Goal: Information Seeking & Learning: Learn about a topic

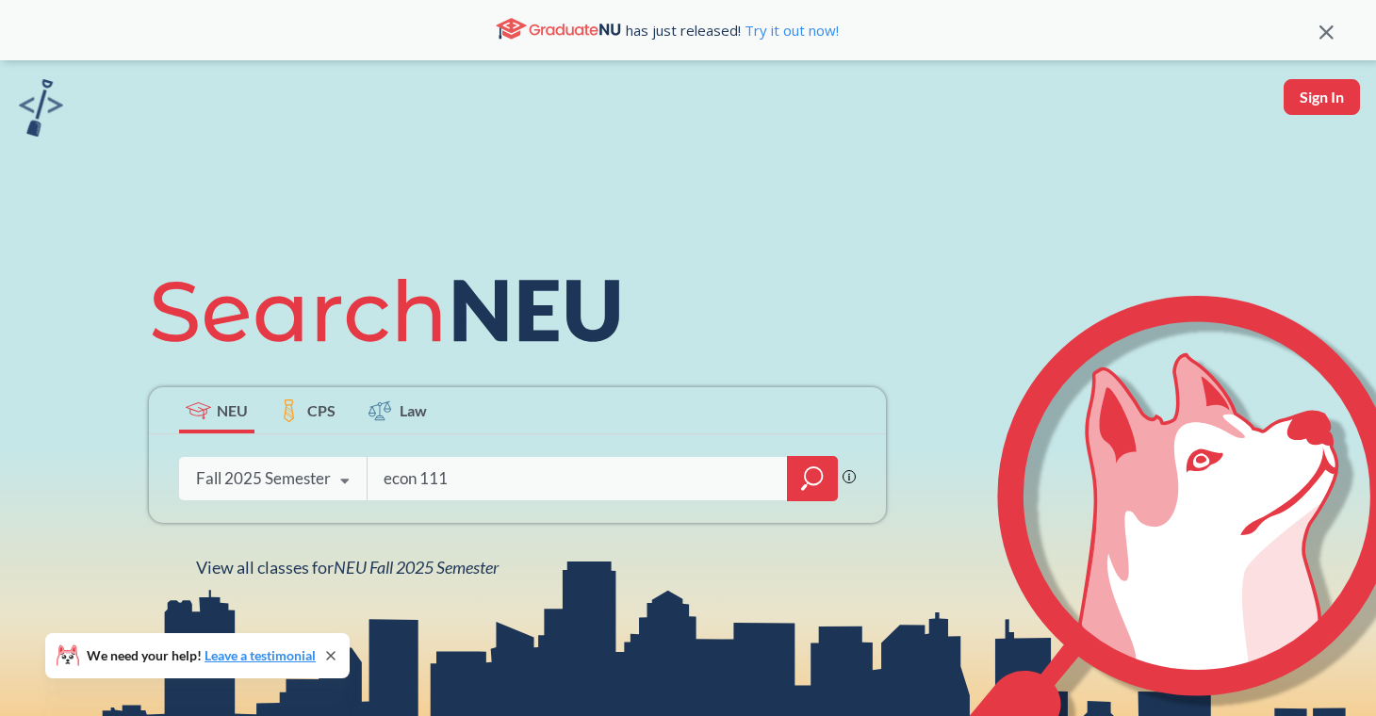
type input "econ 1116"
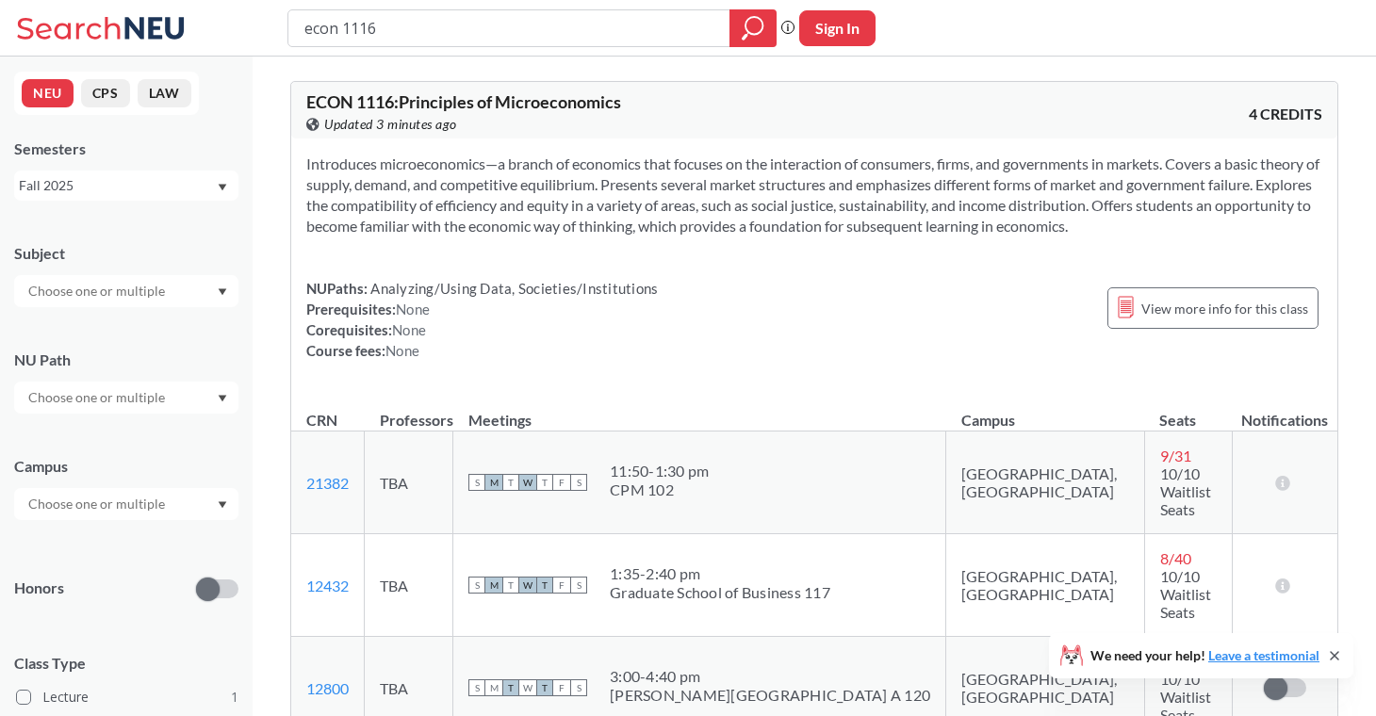
click at [182, 192] on div "Fall 2025" at bounding box center [117, 185] width 197 height 21
click at [171, 328] on div "Summer 1 2025" at bounding box center [131, 324] width 213 height 21
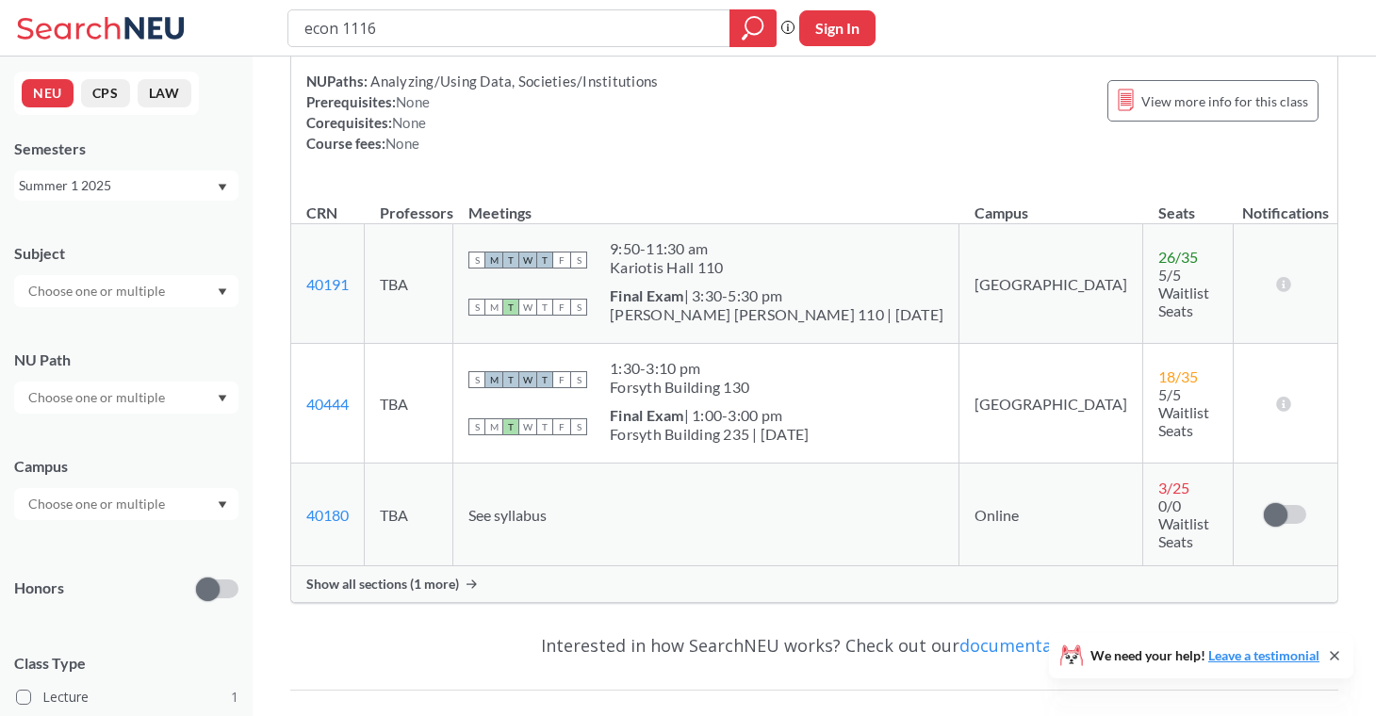
scroll to position [220, 0]
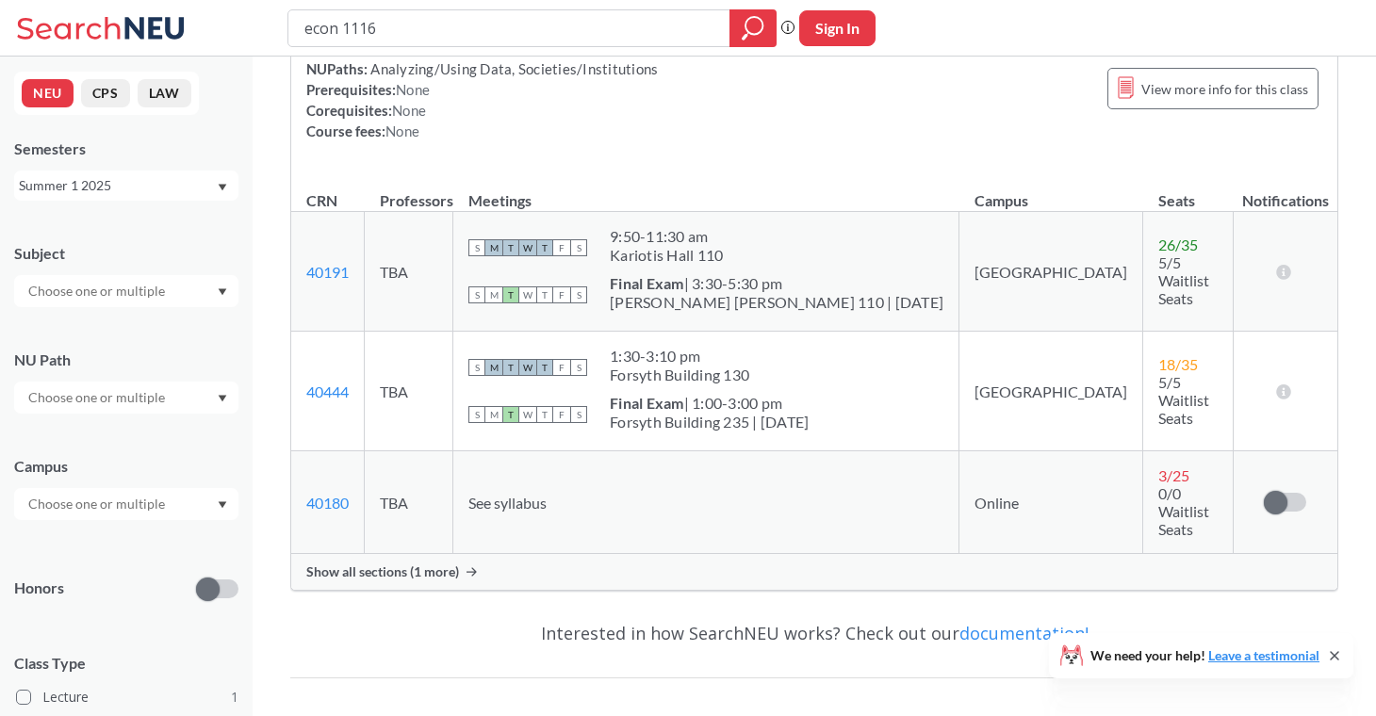
click at [424, 564] on span "Show all sections (1 more)" at bounding box center [382, 572] width 153 height 17
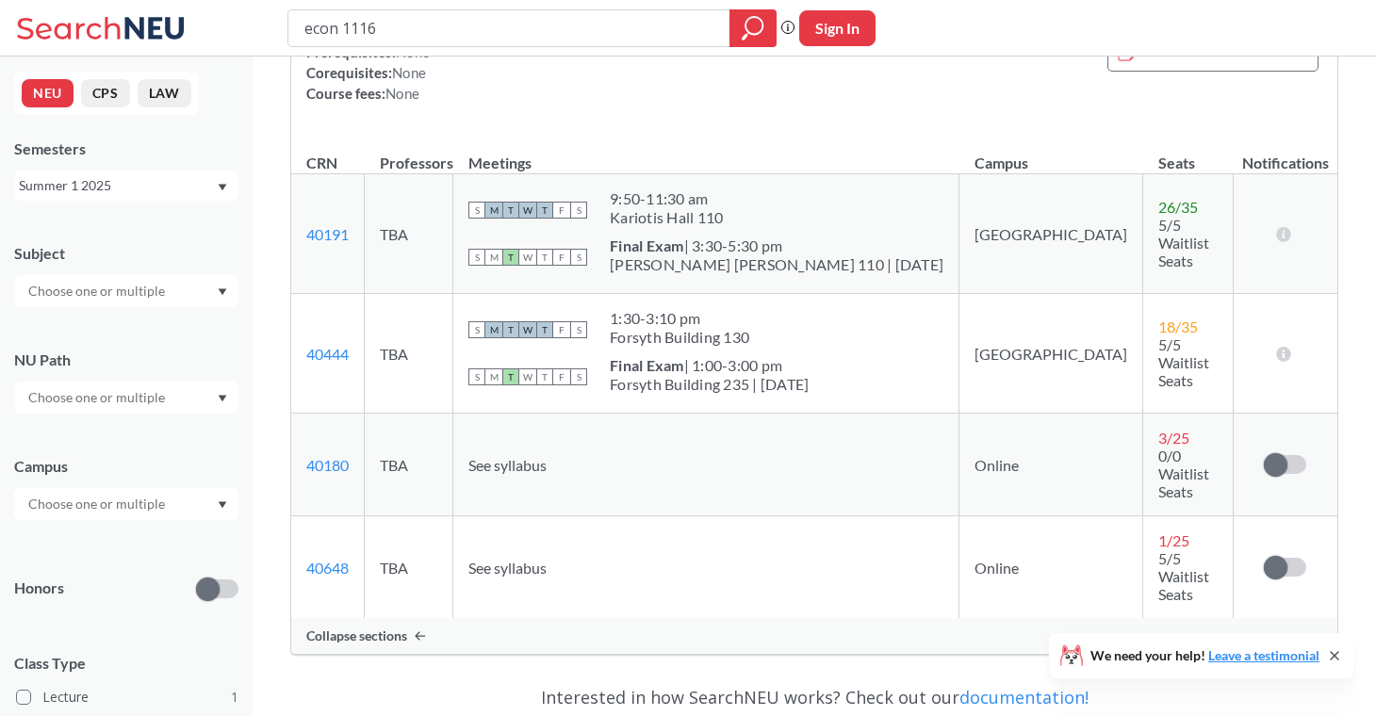
scroll to position [259, 0]
click at [160, 147] on div "Semesters" at bounding box center [126, 149] width 224 height 21
click at [145, 198] on div "Summer 1 2025" at bounding box center [126, 186] width 224 height 30
click at [126, 273] on div "Summer 2 2025" at bounding box center [131, 279] width 213 height 21
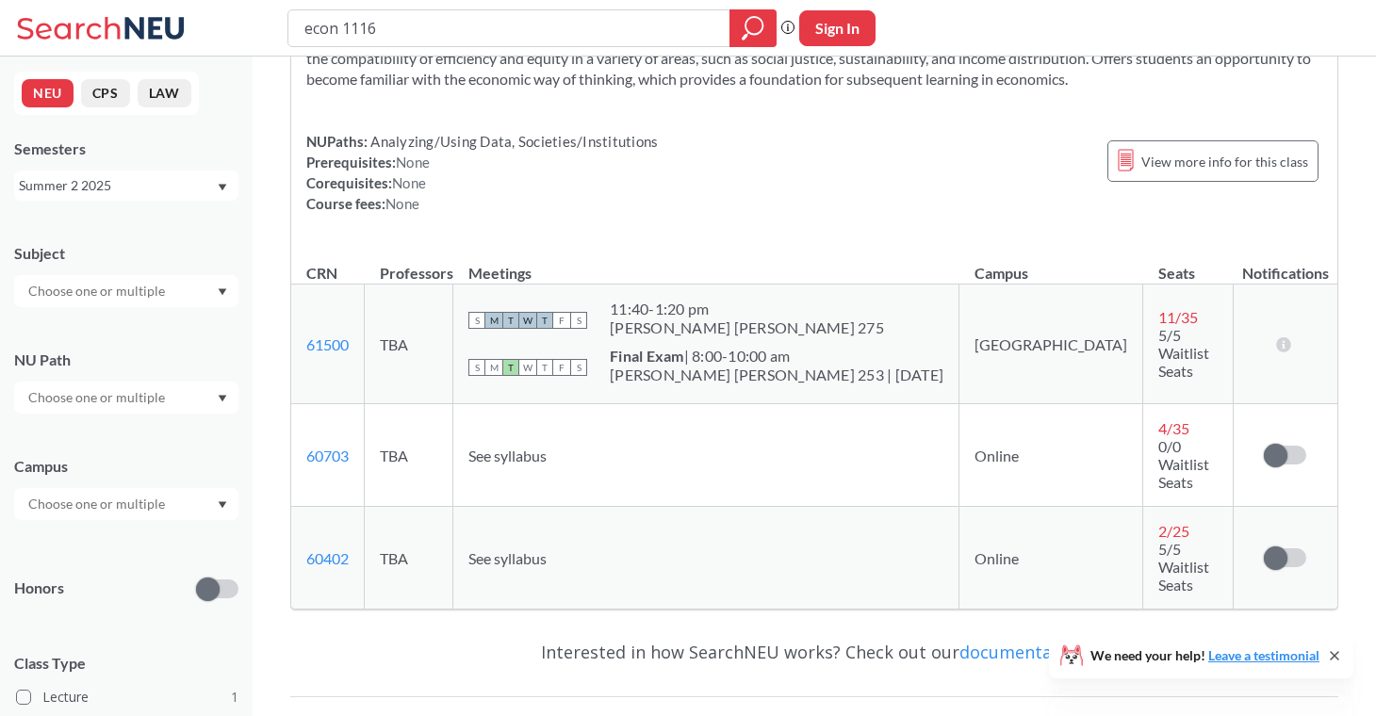
scroll to position [157, 0]
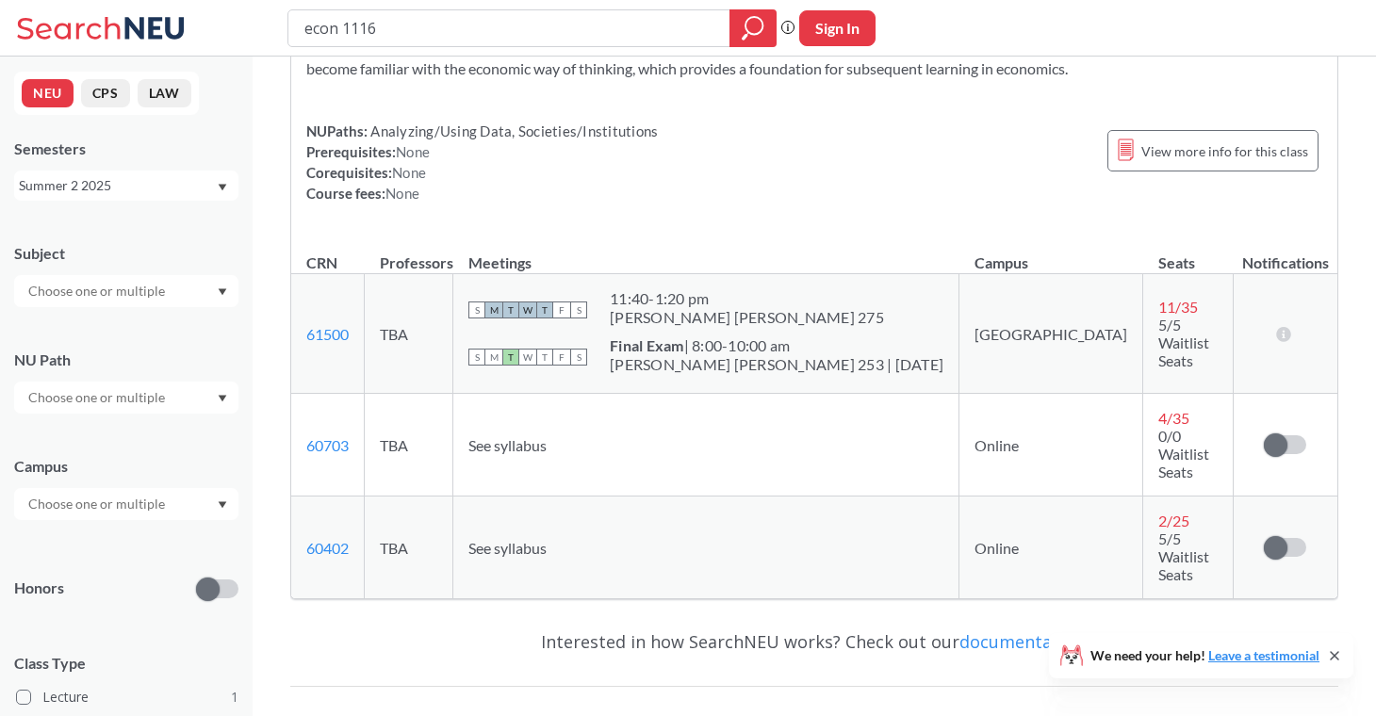
click at [143, 206] on div "NEU CPS LAW Semesters Summer 2 2025 Subject NU Path Campus Honors Class Type Le…" at bounding box center [126, 387] width 253 height 660
click at [478, 34] on input "econ 1116" at bounding box center [510, 28] width 414 height 32
type input "mism 2301"
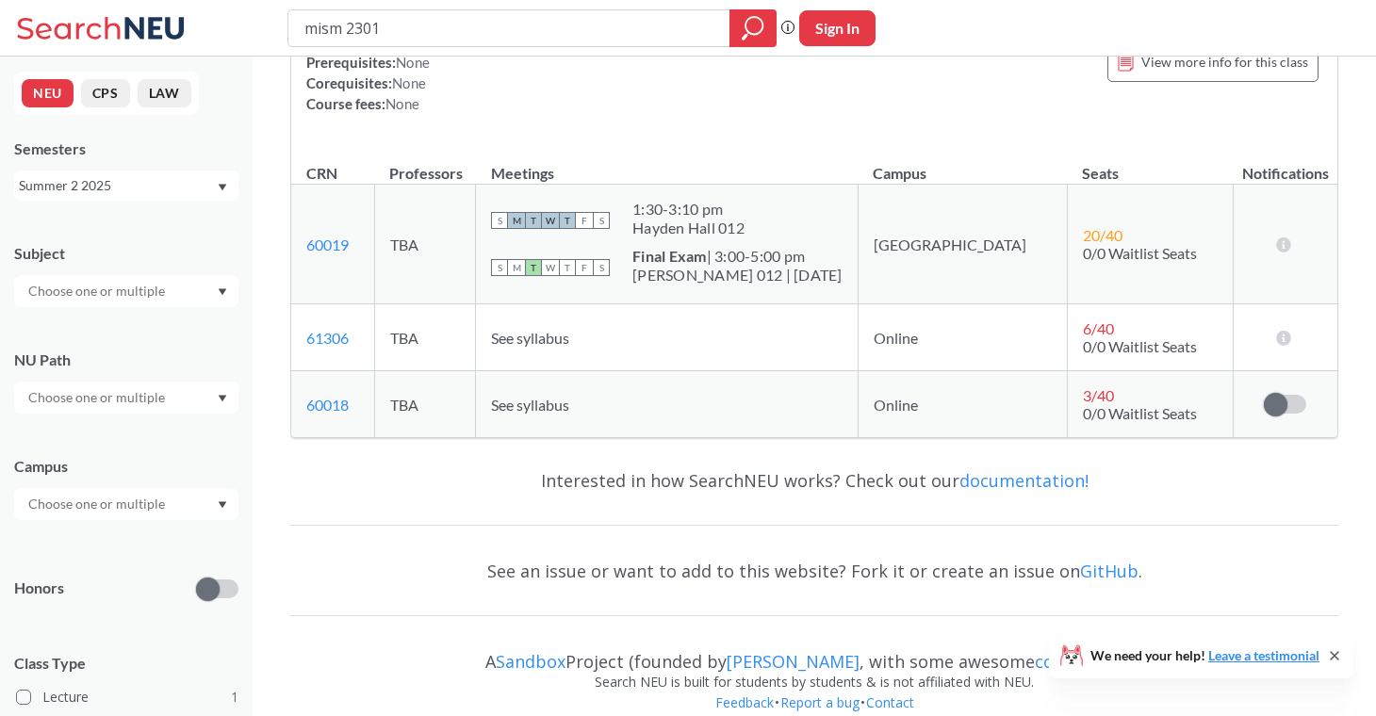
scroll to position [270, 0]
click at [181, 192] on div "Summer 2 2025" at bounding box center [117, 185] width 197 height 21
click at [146, 253] on div "Summer 1 2025" at bounding box center [126, 241] width 224 height 52
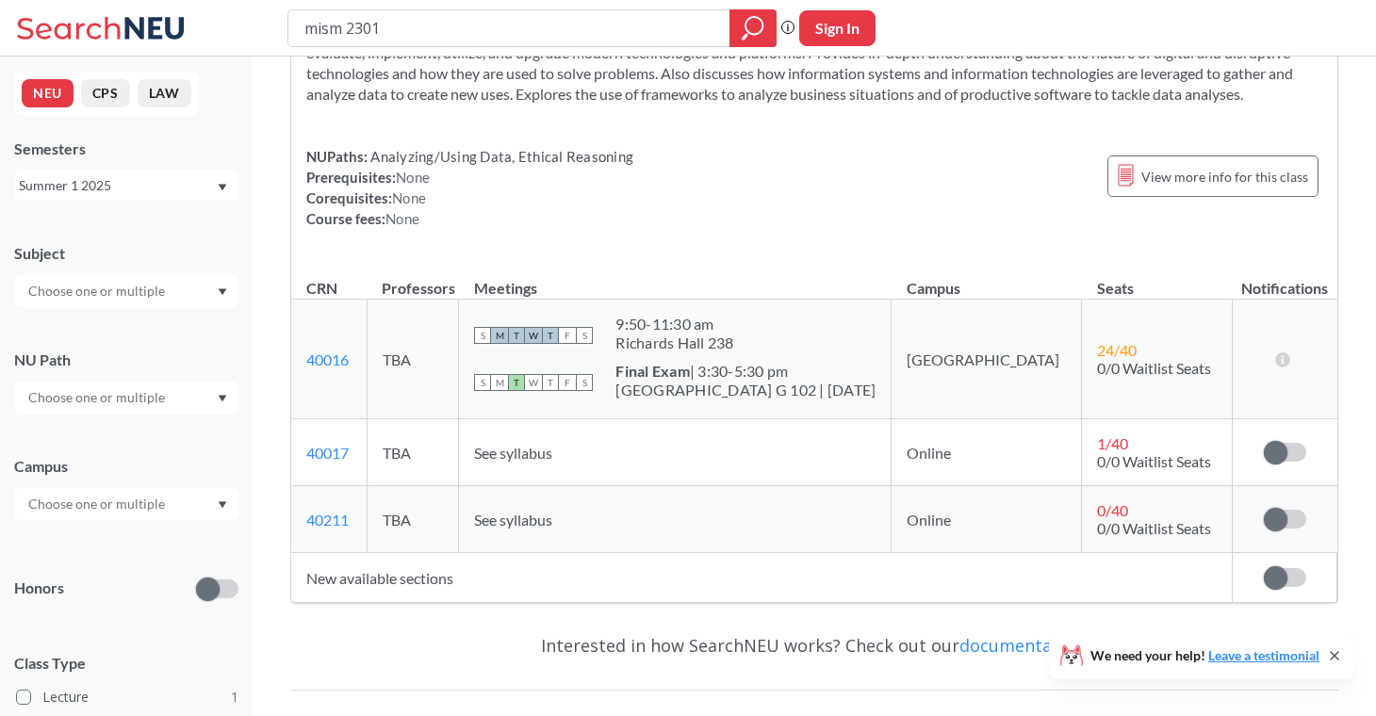
scroll to position [169, 0]
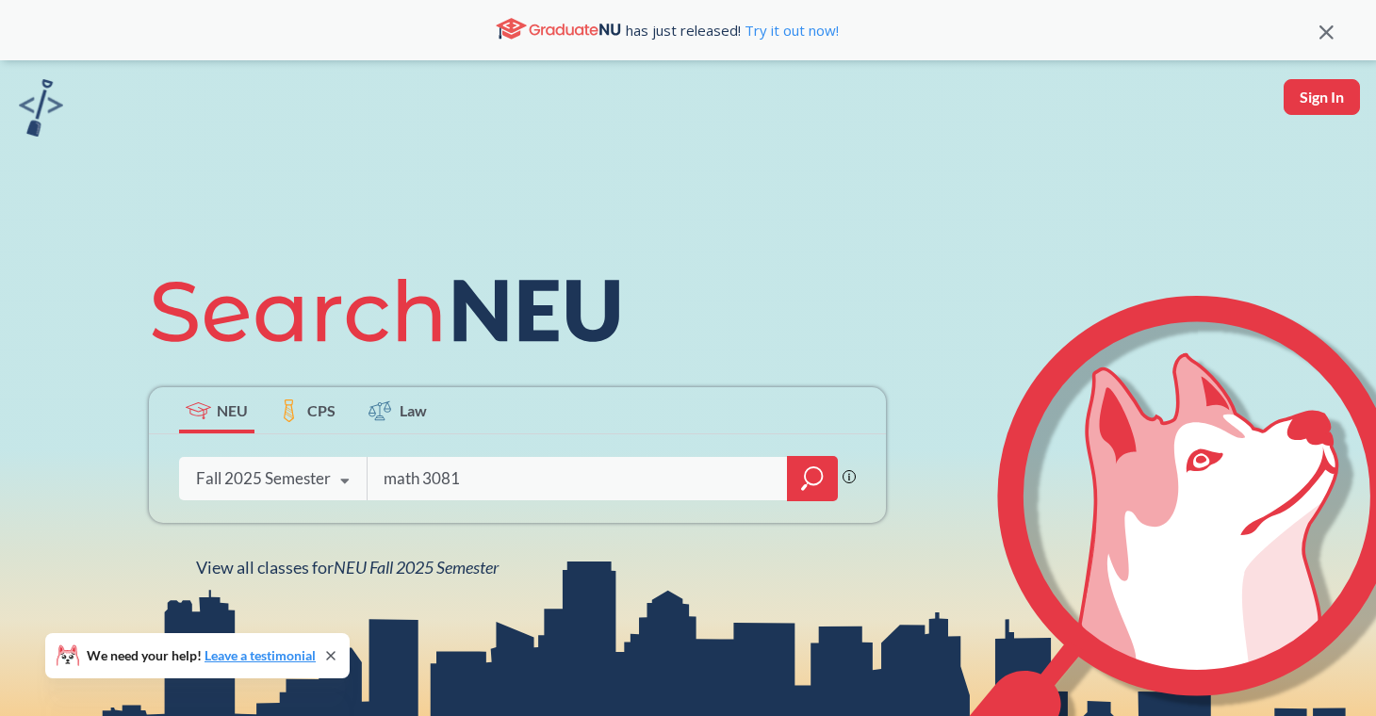
type input "math 3081"
click at [305, 473] on div "Fall 2025 Semester" at bounding box center [263, 479] width 135 height 21
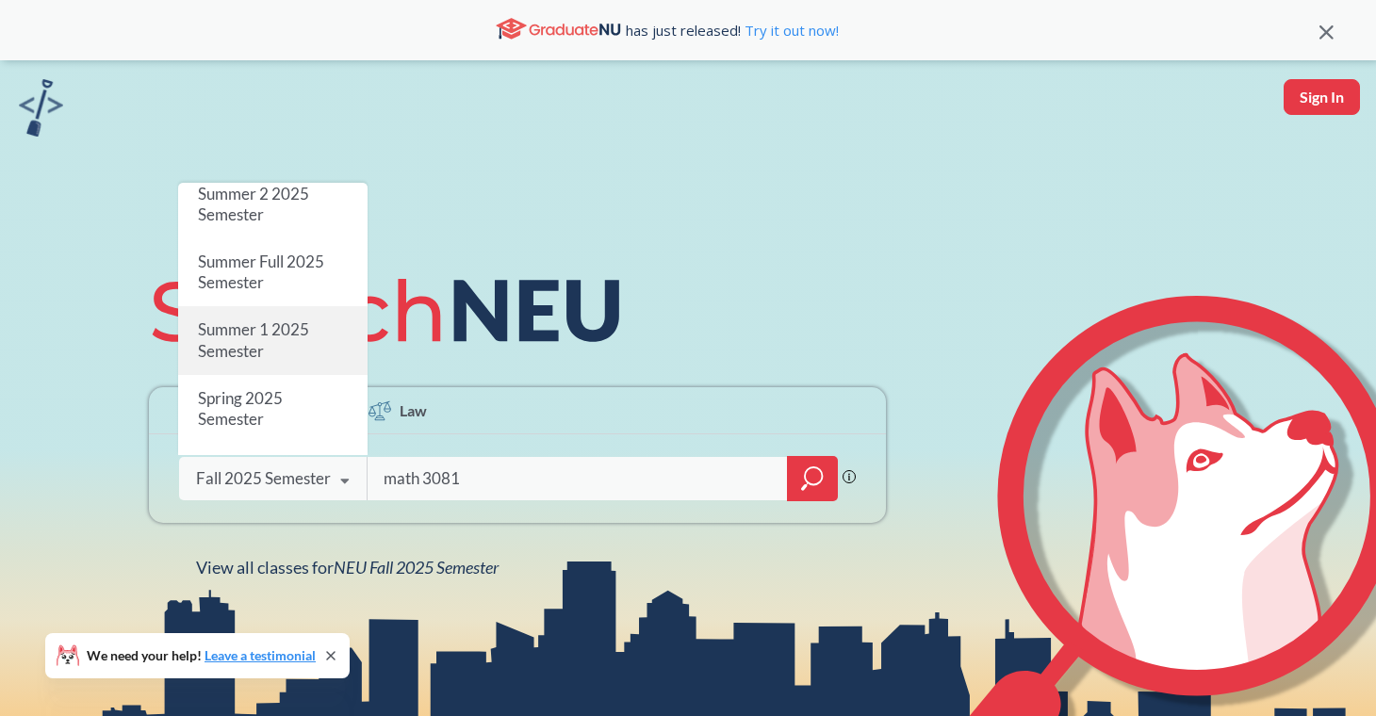
scroll to position [64, 0]
click at [298, 355] on div "Summer 1 2025 Semester" at bounding box center [272, 338] width 189 height 68
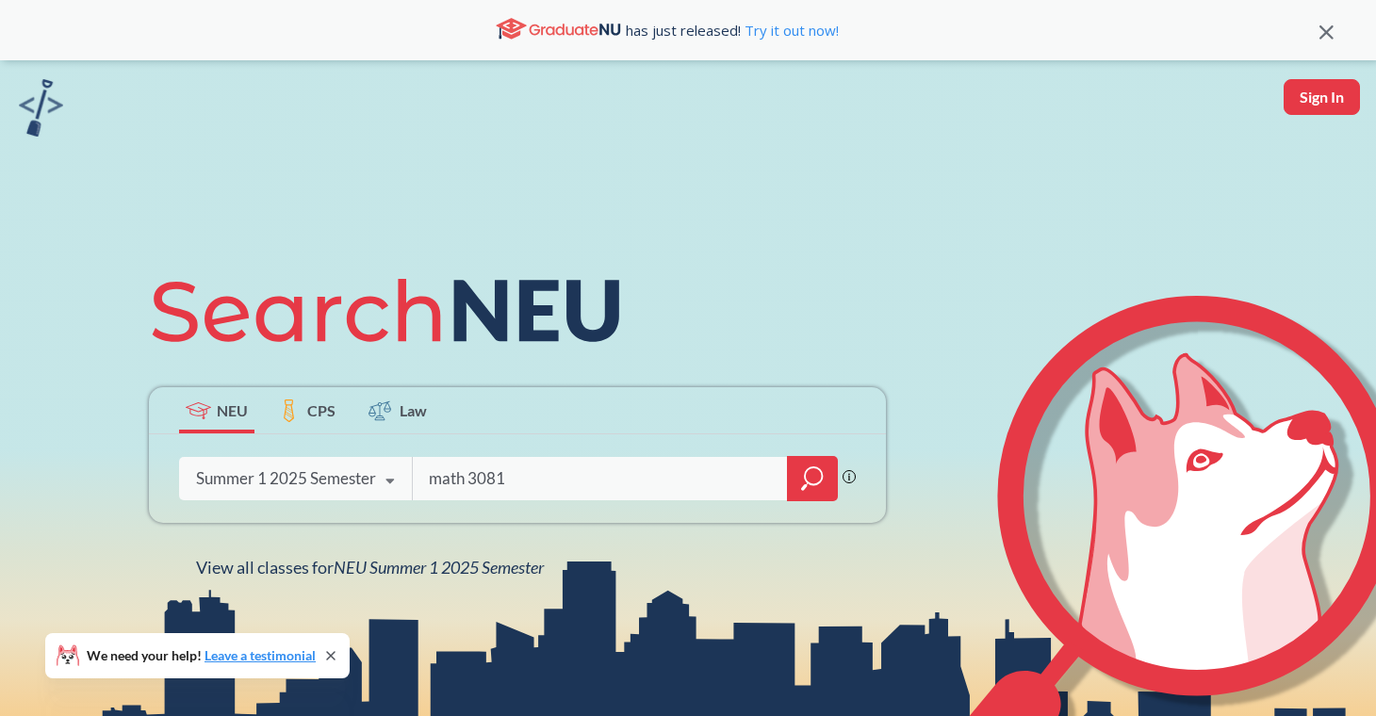
click at [833, 480] on div at bounding box center [812, 478] width 51 height 45
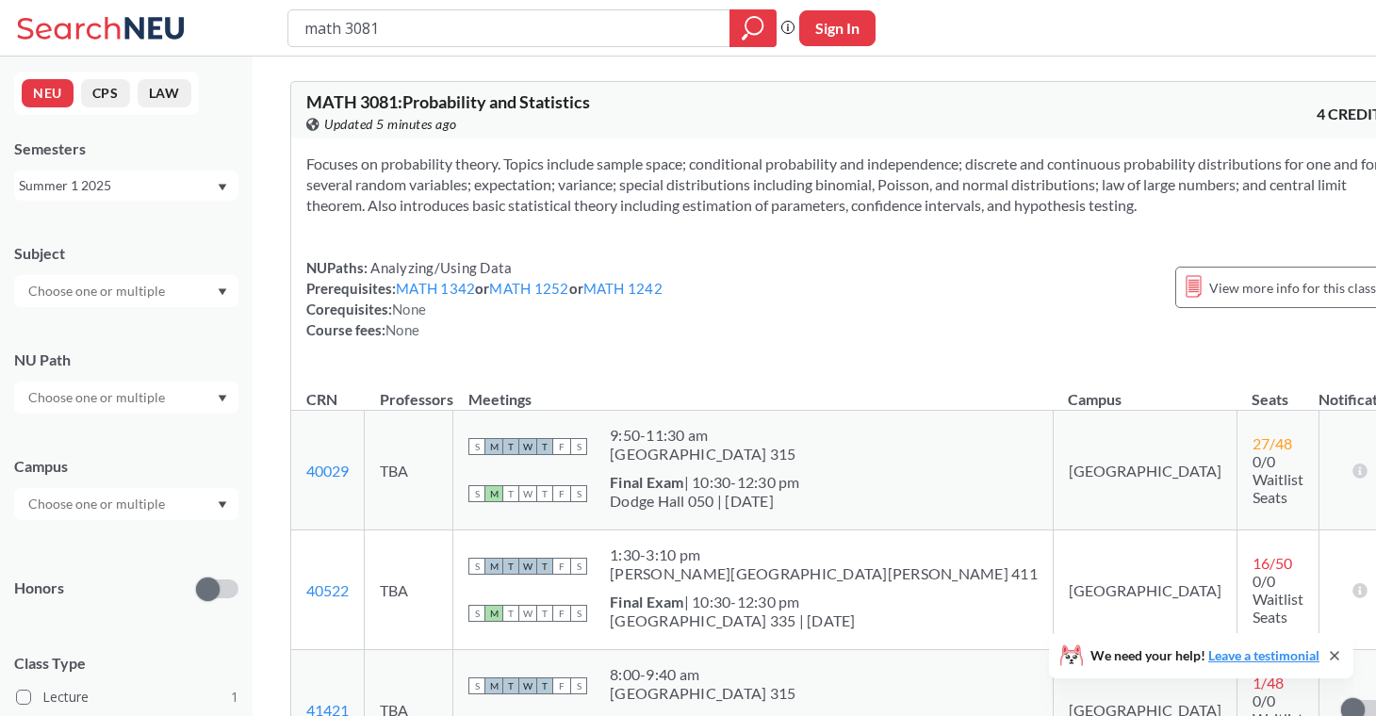
click at [173, 178] on div "Summer 1 2025" at bounding box center [117, 185] width 197 height 21
click at [156, 261] on div "Summer 2 2025" at bounding box center [126, 279] width 224 height 52
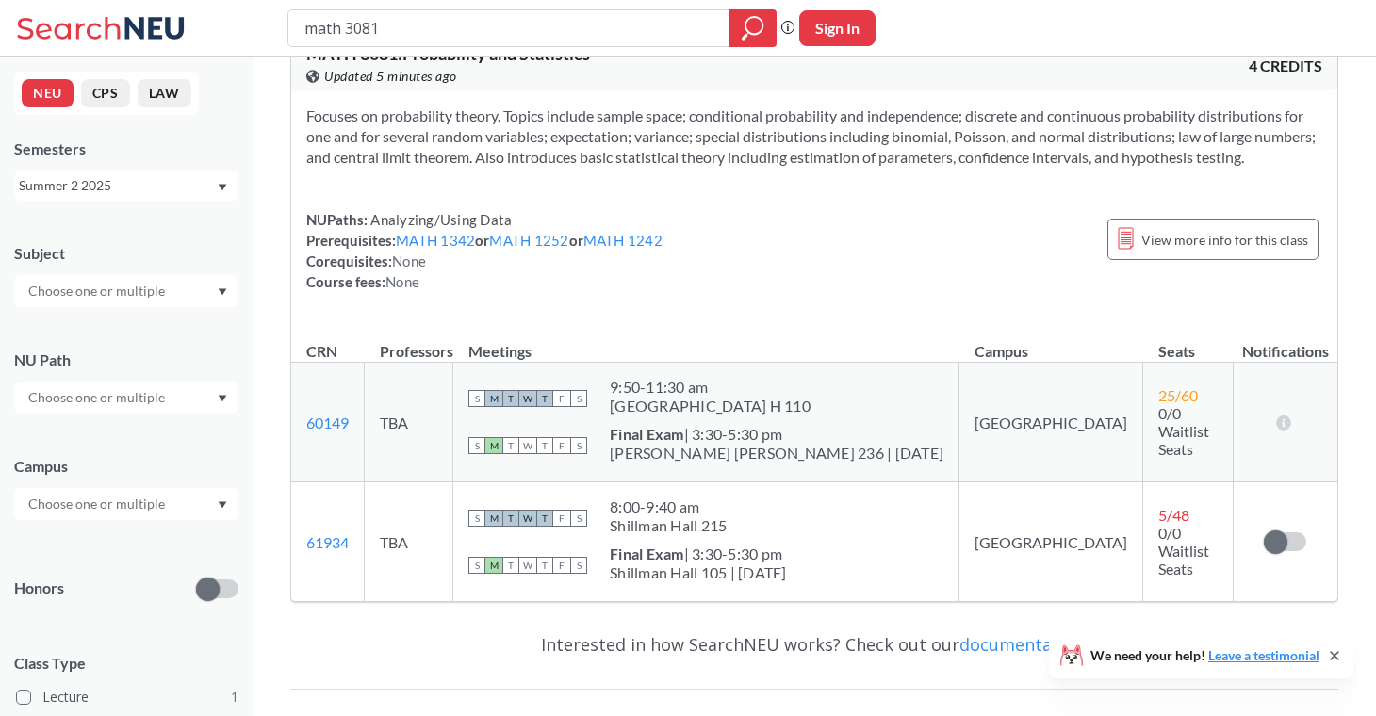
scroll to position [115, 0]
